Goal: Find specific page/section

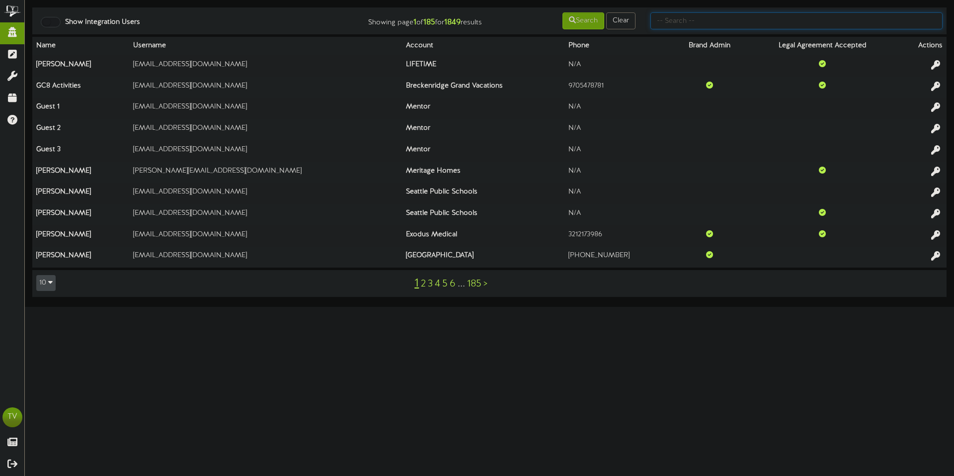
click at [771, 27] on input "text" at bounding box center [796, 20] width 292 height 17
type input "[PERSON_NAME].r"
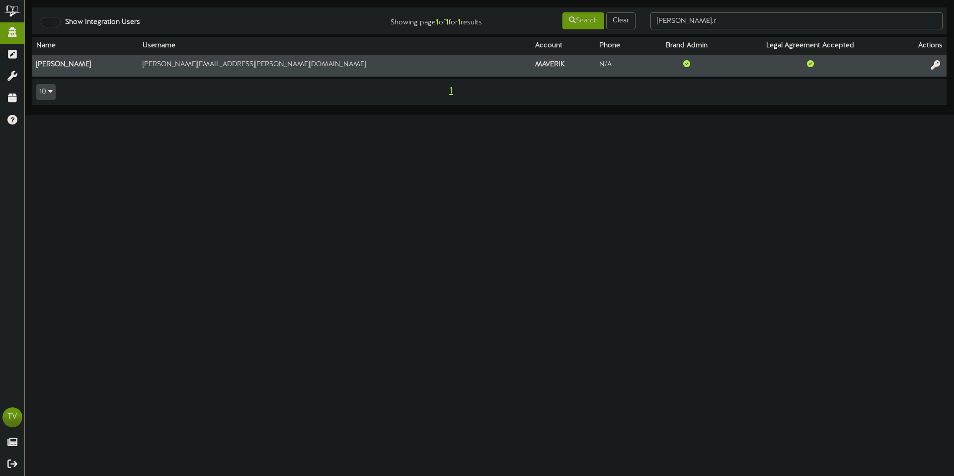
click at [936, 59] on td at bounding box center [919, 65] width 55 height 21
click at [935, 63] on icon at bounding box center [935, 64] width 11 height 11
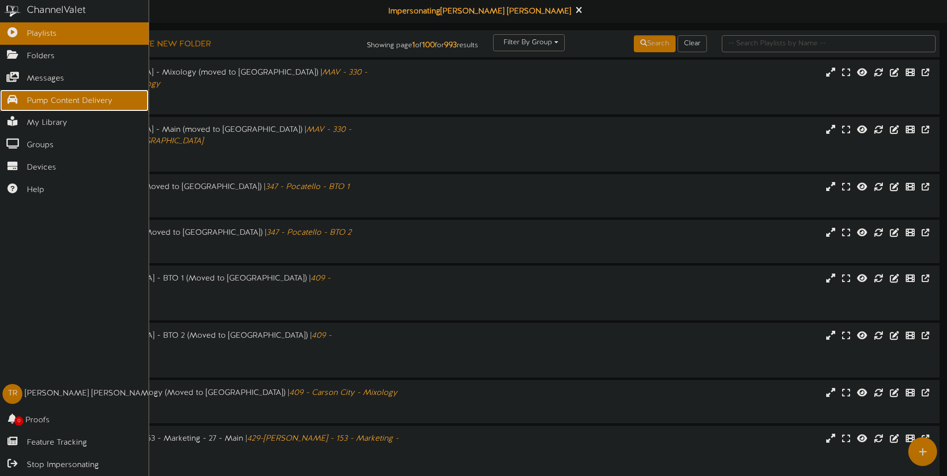
click at [11, 97] on icon at bounding box center [12, 97] width 25 height 7
